Goal: Task Accomplishment & Management: Manage account settings

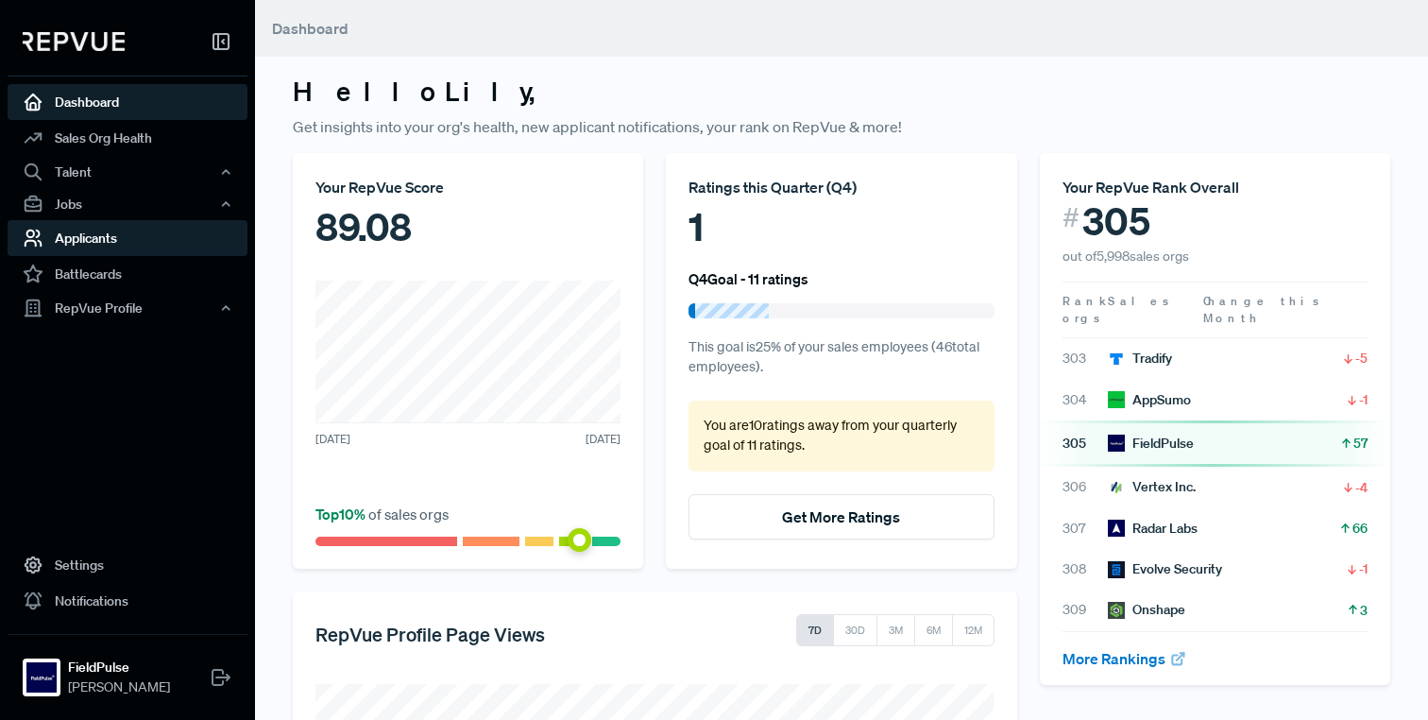
click at [126, 242] on link "Applicants" at bounding box center [128, 238] width 240 height 36
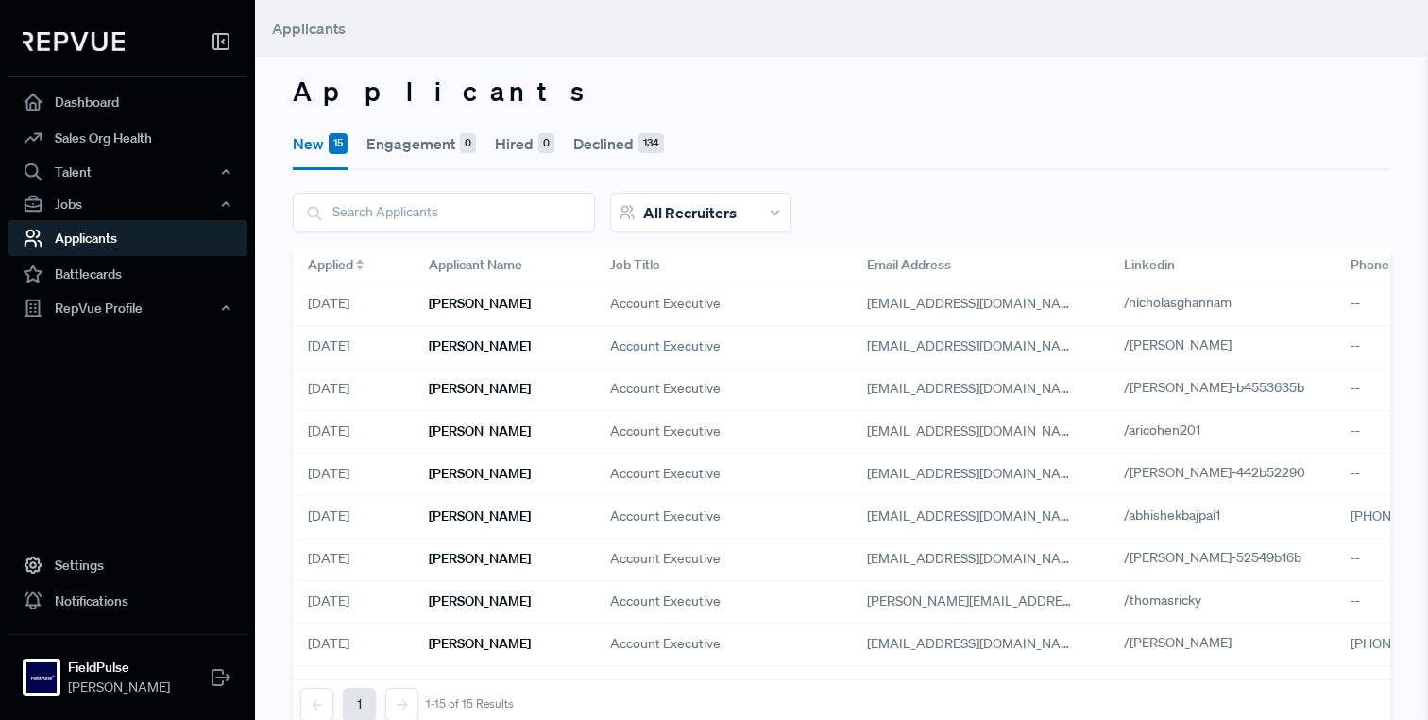
click at [365, 260] on div "Applied" at bounding box center [353, 265] width 91 height 20
click at [514, 309] on div "[PERSON_NAME]" at bounding box center [504, 304] width 181 height 43
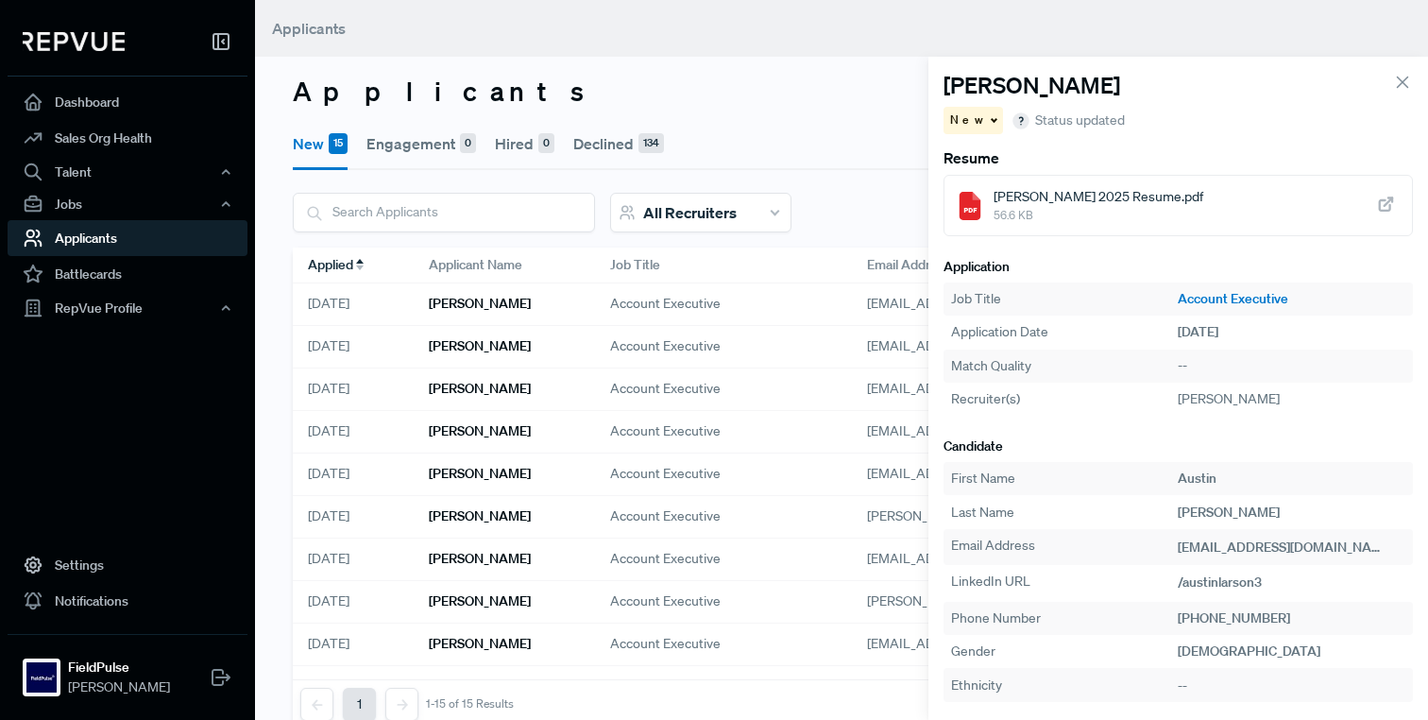
click at [1080, 203] on span "[PERSON_NAME] 2025 Resume.pdf" at bounding box center [1099, 197] width 210 height 20
click at [1224, 583] on span "/austinlarson3" at bounding box center [1220, 581] width 84 height 17
click at [1386, 550] on icon "button" at bounding box center [1395, 548] width 19 height 19
